Goal: Transaction & Acquisition: Purchase product/service

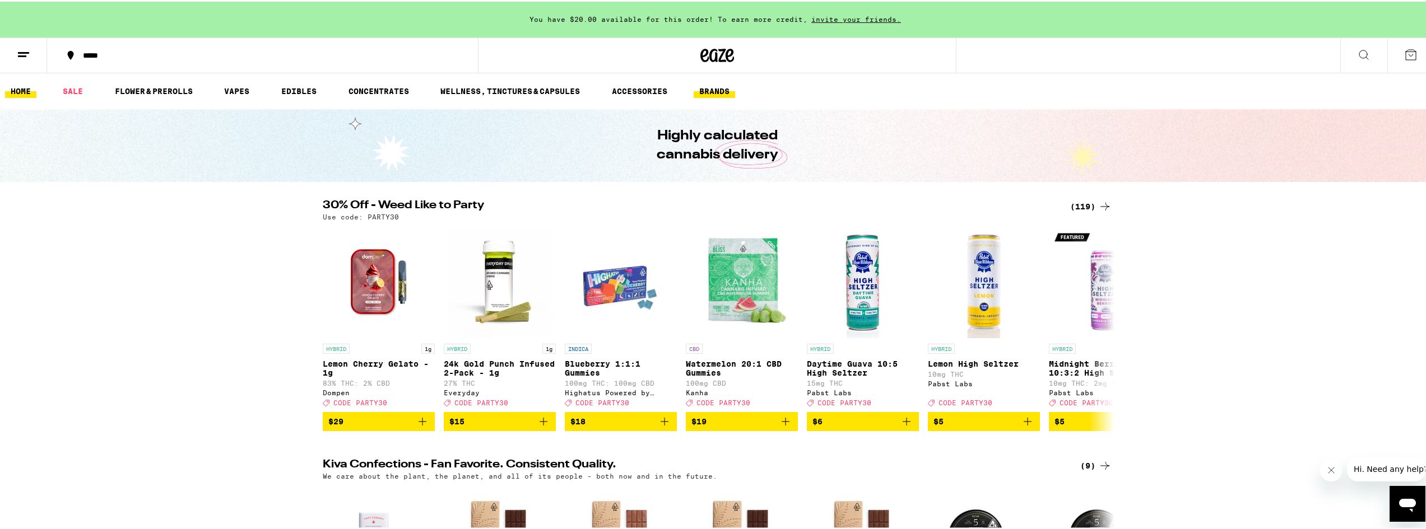
click at [712, 87] on link "BRANDS" at bounding box center [714, 89] width 41 height 13
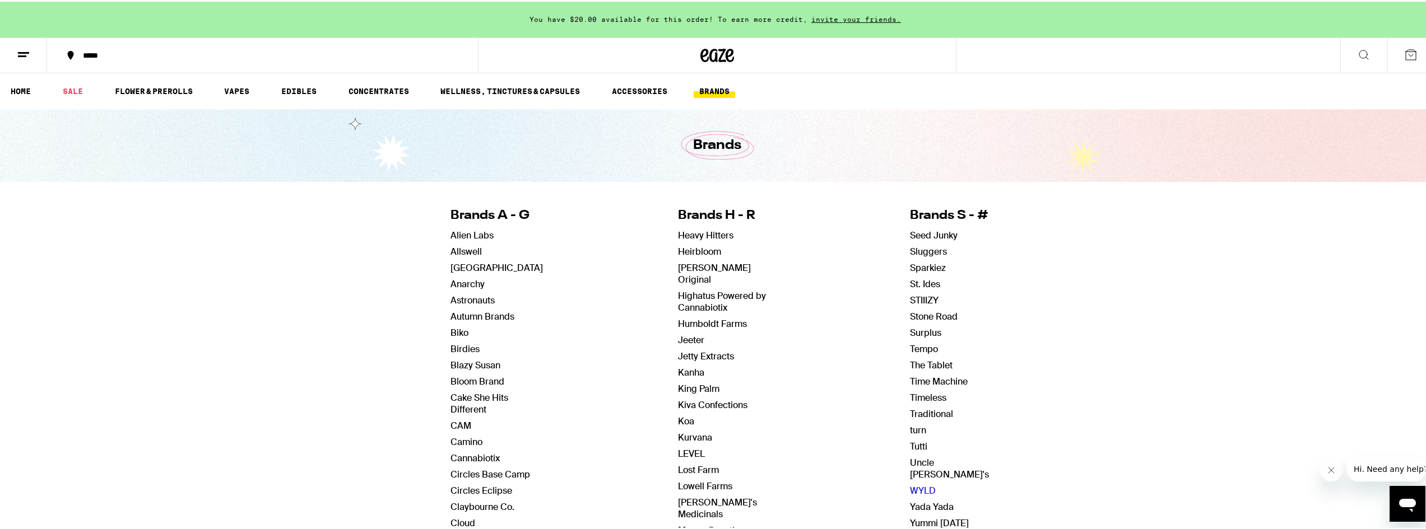
click at [910, 483] on link "WYLD" at bounding box center [923, 489] width 26 height 12
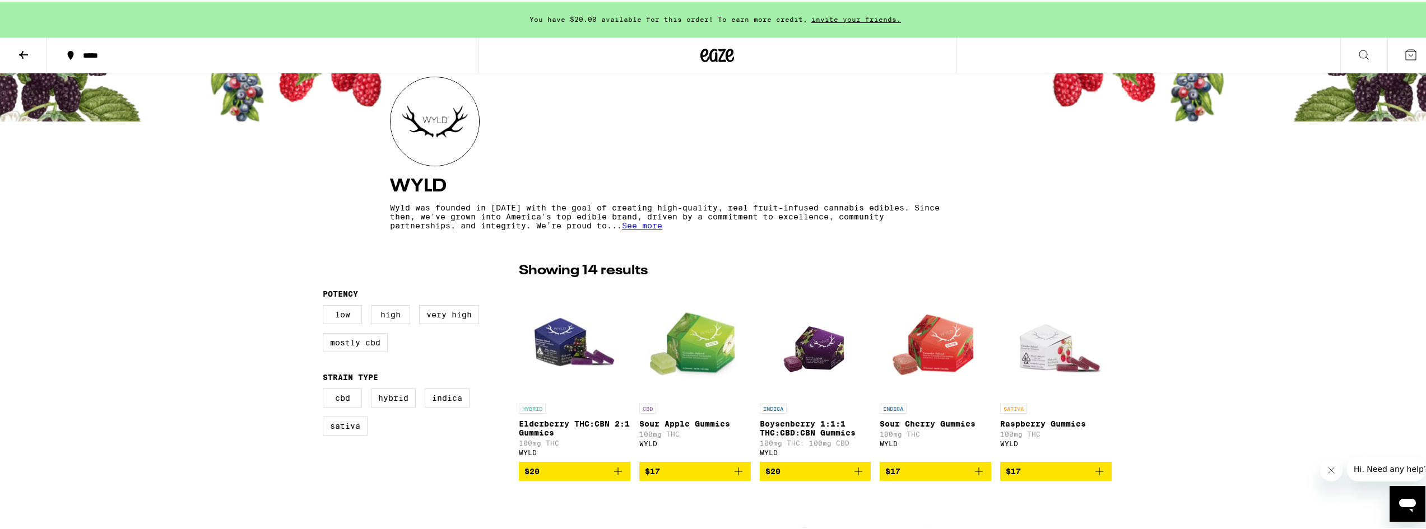
scroll to position [112, 0]
